Goal: Book appointment/travel/reservation

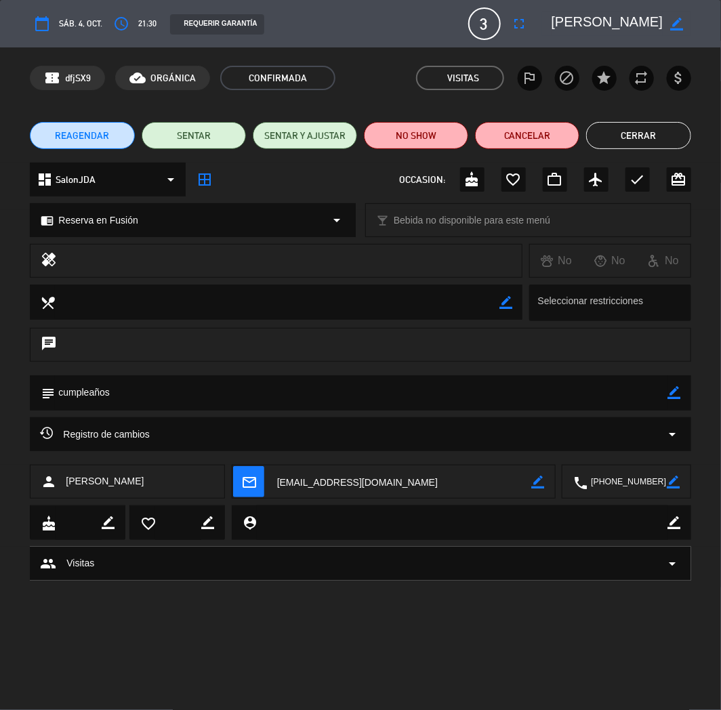
click at [606, 144] on button "Cerrar" at bounding box center [638, 135] width 104 height 27
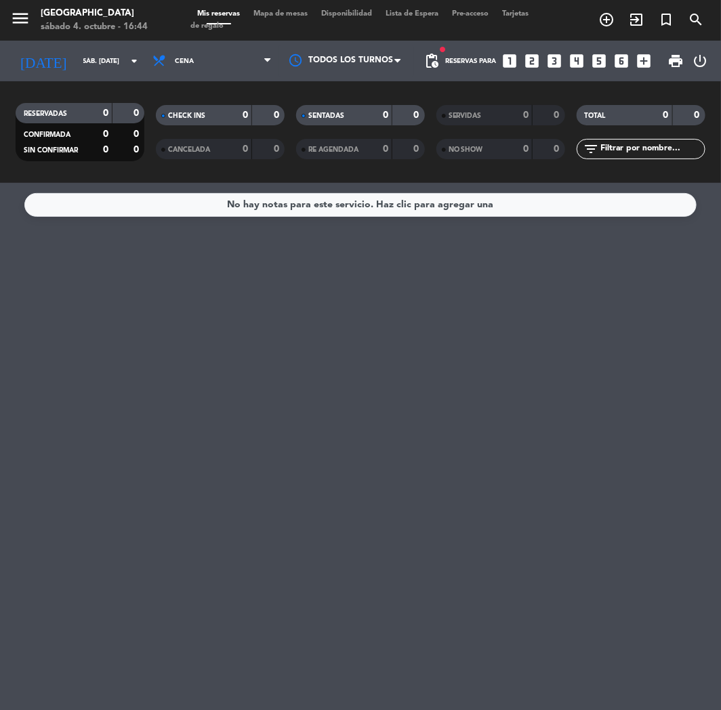
click at [556, 60] on icon "looks_3" at bounding box center [555, 61] width 18 height 18
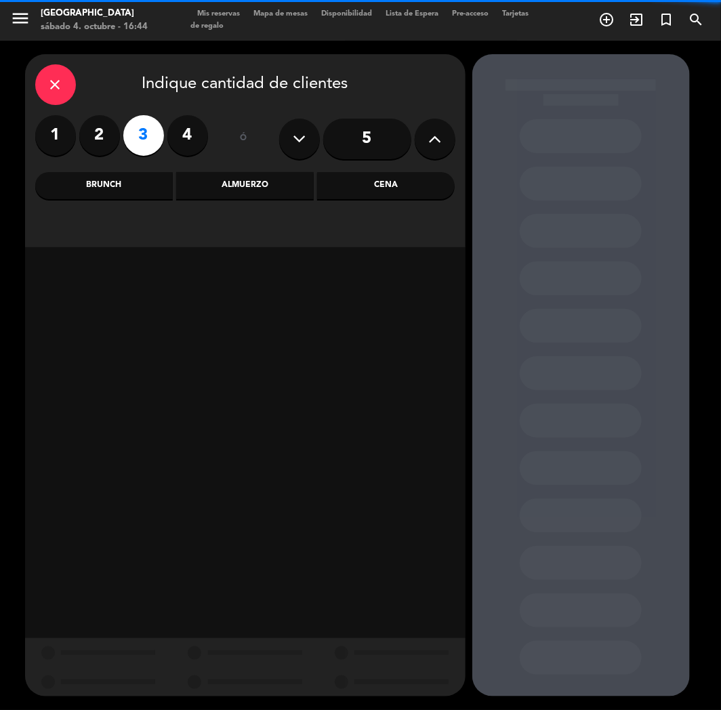
click at [267, 184] on div "Almuerzo" at bounding box center [244, 185] width 137 height 27
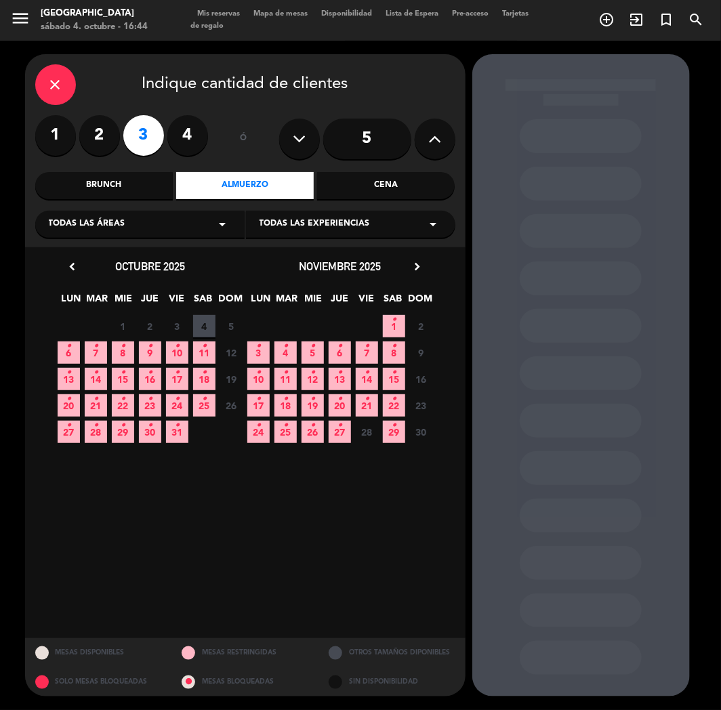
click at [125, 350] on icon "•" at bounding box center [123, 346] width 5 height 22
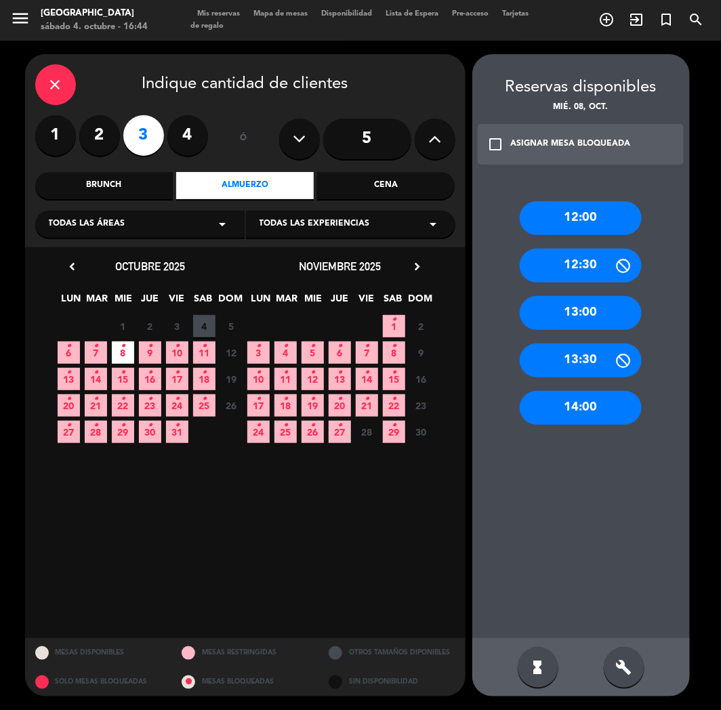
click at [586, 397] on div "14:00" at bounding box center [580, 408] width 122 height 34
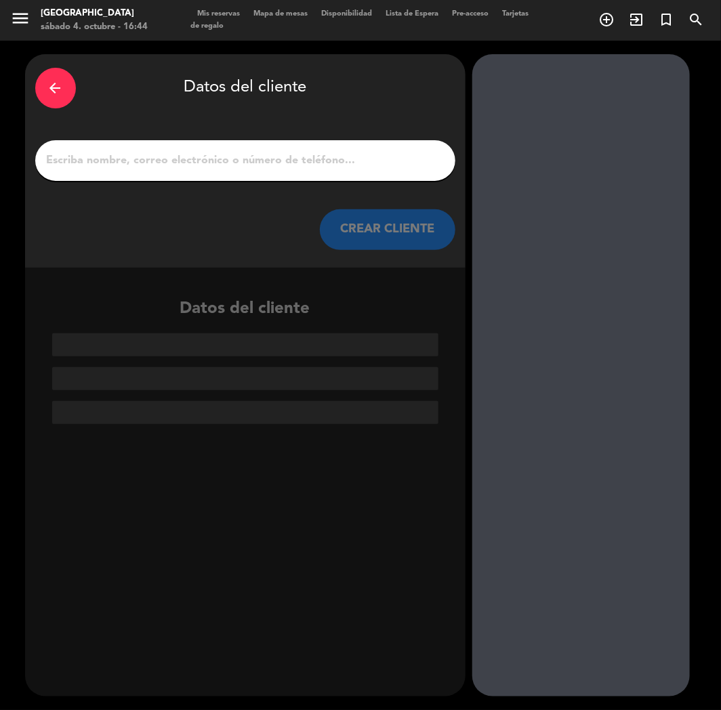
click at [586, 397] on div at bounding box center [580, 375] width 217 height 642
click at [184, 163] on input "1" at bounding box center [245, 160] width 400 height 19
paste input "[PERSON_NAME]"
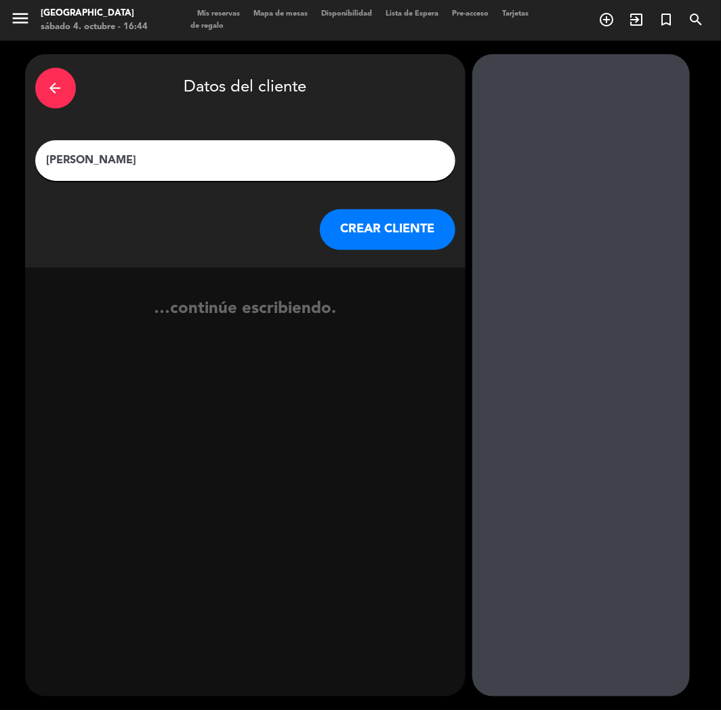
type input "[PERSON_NAME]"
click at [398, 238] on button "CREAR CLIENTE" at bounding box center [387, 229] width 135 height 41
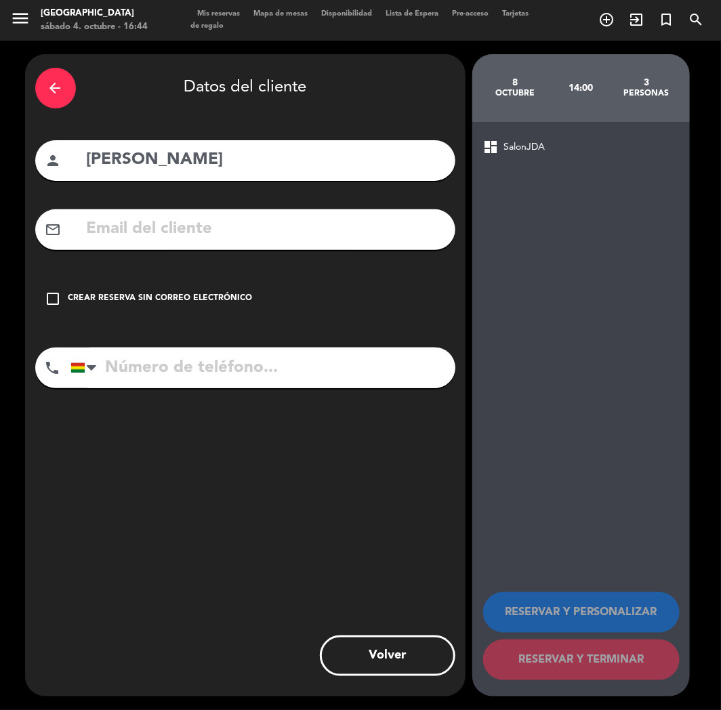
click at [121, 352] on input "tel" at bounding box center [262, 367] width 385 height 41
paste input "[PHONE_NUMBER]"
type input "[PHONE_NUMBER]"
click at [113, 293] on div "Crear reserva sin correo electrónico" at bounding box center [160, 299] width 184 height 14
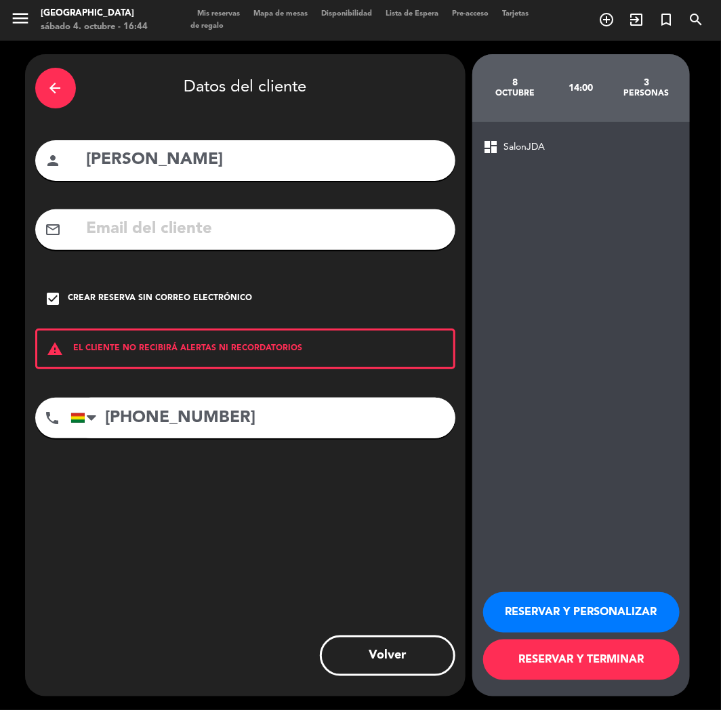
click at [527, 610] on button "RESERVAR Y PERSONALIZAR" at bounding box center [581, 612] width 196 height 41
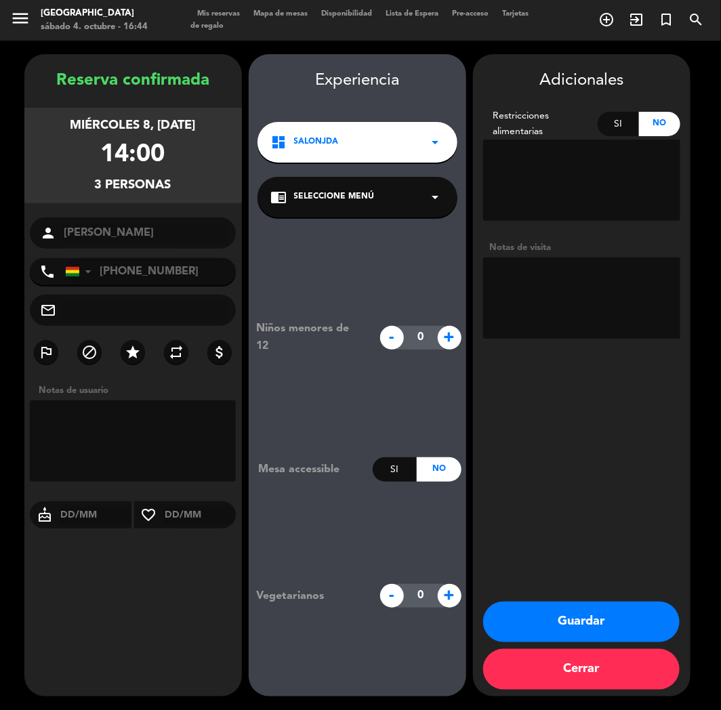
drag, startPoint x: 220, startPoint y: 544, endPoint x: 384, endPoint y: 415, distance: 208.8
click at [251, 511] on booking-confirmed "Reserva confirmada miércoles 8, [DATE] 14:00 3 personas person [PERSON_NAME] ph…" at bounding box center [360, 375] width 693 height 642
click at [559, 296] on textarea at bounding box center [581, 297] width 197 height 81
type textarea "cumple"
click at [566, 638] on button "Guardar" at bounding box center [581, 621] width 196 height 41
